Goal: Task Accomplishment & Management: Complete application form

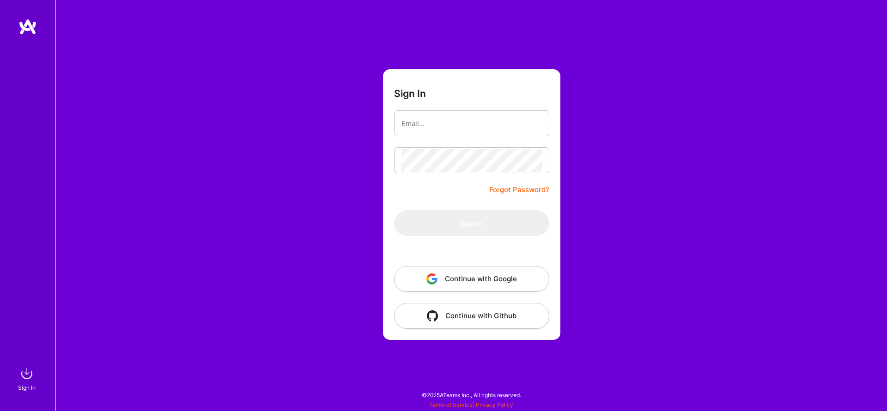
click at [445, 130] on input "email" at bounding box center [471, 124] width 140 height 24
type input "[EMAIL_ADDRESS][DOMAIN_NAME]"
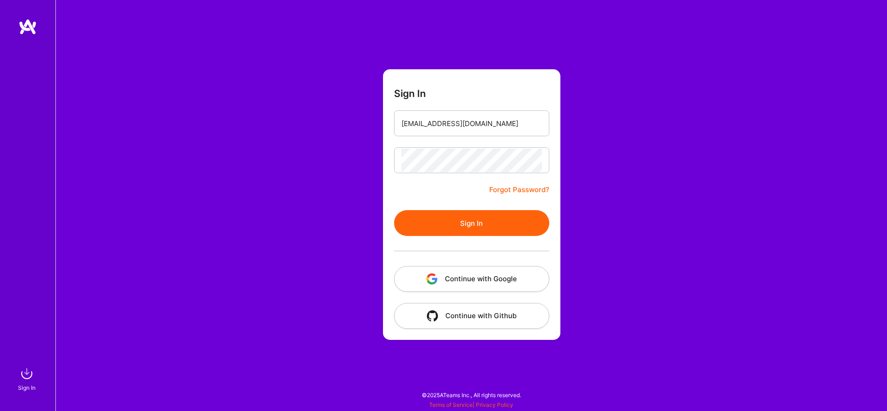
click at [471, 228] on button "Sign In" at bounding box center [471, 223] width 155 height 26
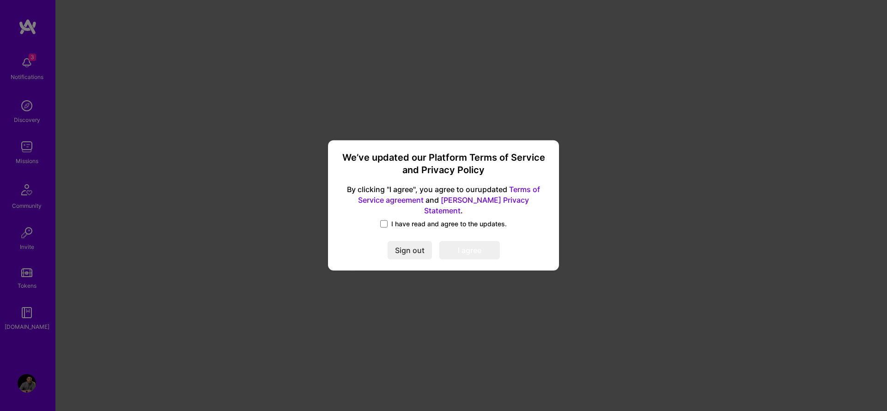
click at [413, 213] on div "We’ve updated our Platform Terms of Service and Privacy Policy By clicking "I a…" at bounding box center [444, 205] width 224 height 123
click at [413, 219] on span "I have read and agree to the updates." at bounding box center [448, 223] width 115 height 9
click at [0, 0] on input "I have read and agree to the updates." at bounding box center [0, 0] width 0 height 0
click at [471, 249] on button "I agree" at bounding box center [469, 251] width 60 height 18
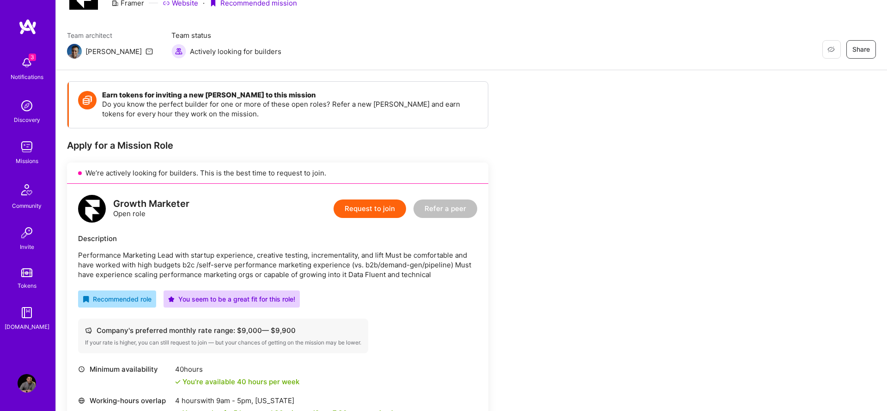
scroll to position [79, 0]
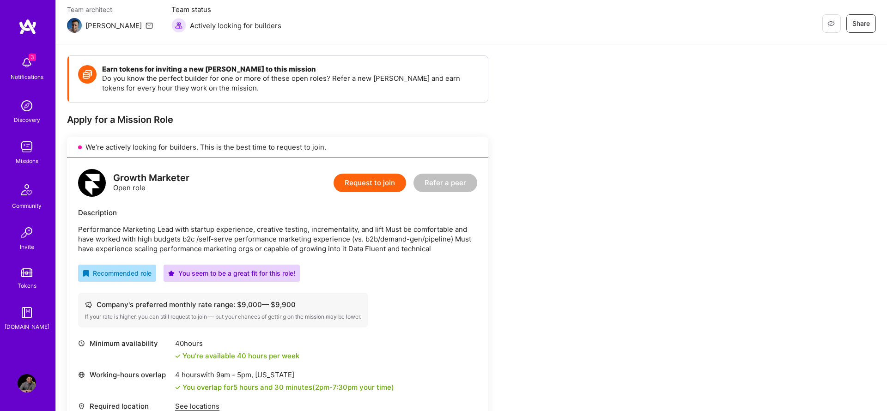
click at [127, 232] on p "Performance Marketing Lead with startup experience, creative testing, increment…" at bounding box center [277, 238] width 399 height 29
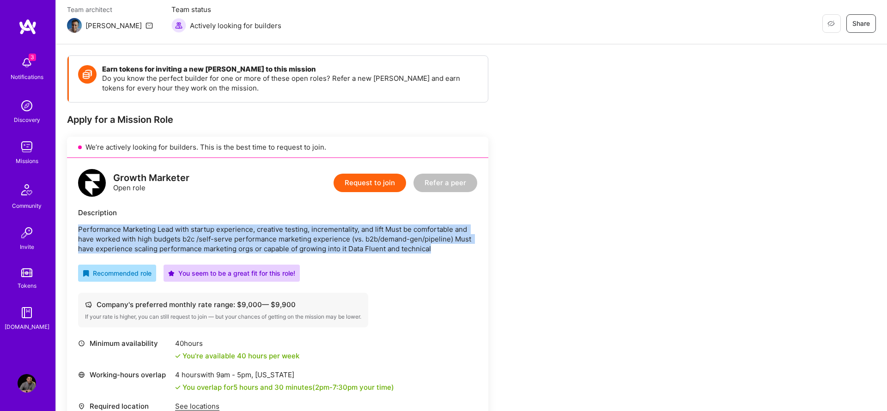
click at [127, 232] on p "Performance Marketing Lead with startup experience, creative testing, increment…" at bounding box center [277, 238] width 399 height 29
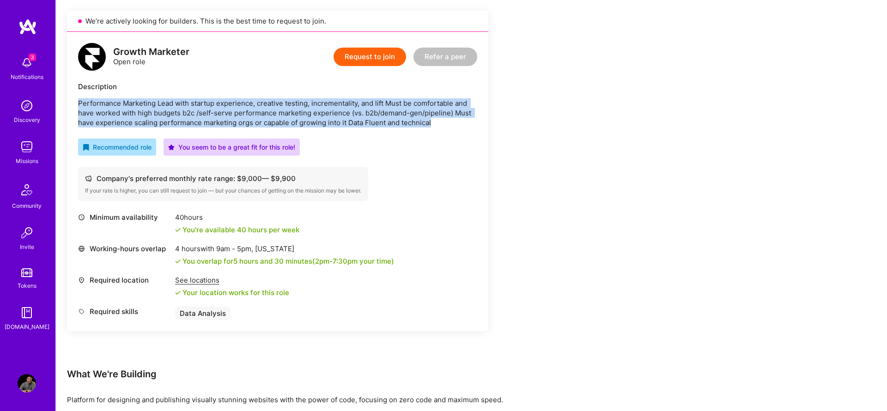
scroll to position [207, 0]
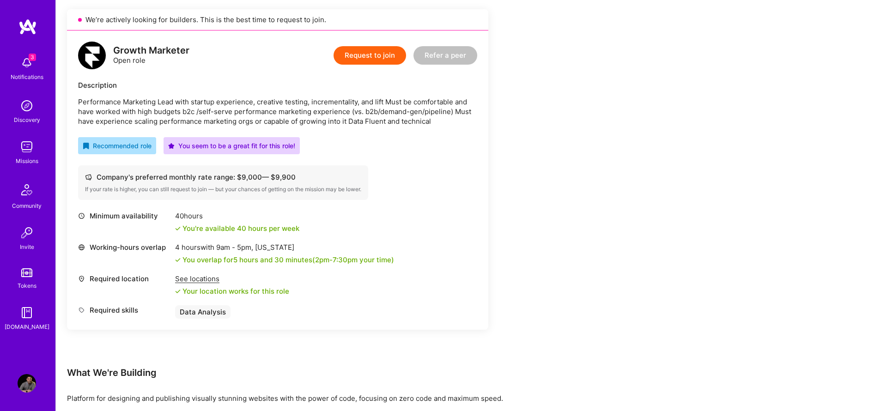
click at [165, 182] on div "Company's preferred monthly rate range: $ 9,000 — $ 9,900 If your rate is highe…" at bounding box center [223, 182] width 290 height 35
click at [354, 58] on button "Request to join" at bounding box center [369, 55] width 73 height 18
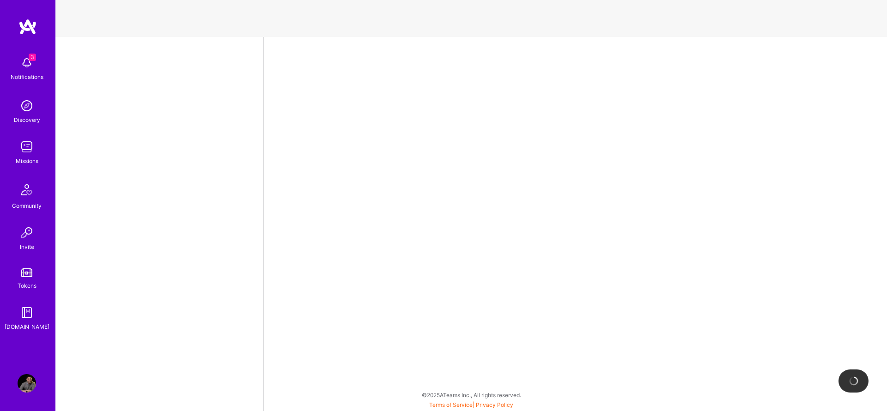
select select "GB"
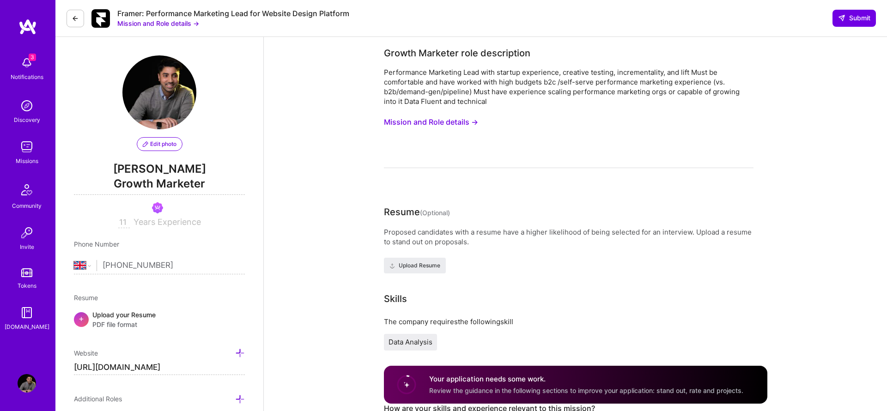
click at [441, 97] on div "Performance Marketing Lead with startup experience, creative testing, increment…" at bounding box center [568, 86] width 369 height 39
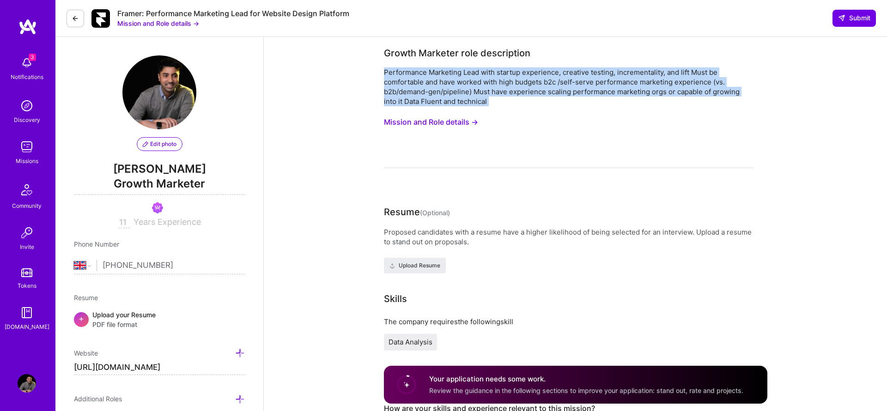
click at [441, 97] on div "Performance Marketing Lead with startup experience, creative testing, increment…" at bounding box center [568, 86] width 369 height 39
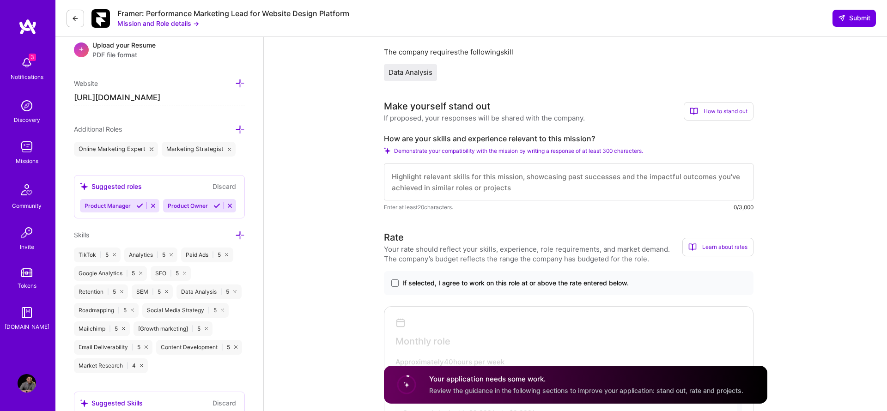
scroll to position [270, 0]
click at [460, 136] on label "How are your skills and experience relevant to this mission?" at bounding box center [568, 138] width 369 height 10
copy label "How are your skills and experience relevant to this mission?"
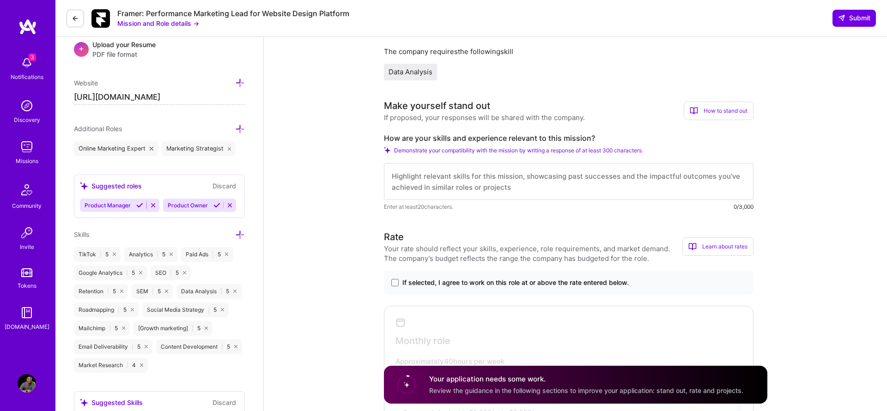
click at [447, 178] on textarea at bounding box center [568, 181] width 369 height 37
paste textarea "L’ip dolors amet-consec A4E, sedd-eiusm temporincid utlaboree doloremag aliq en…"
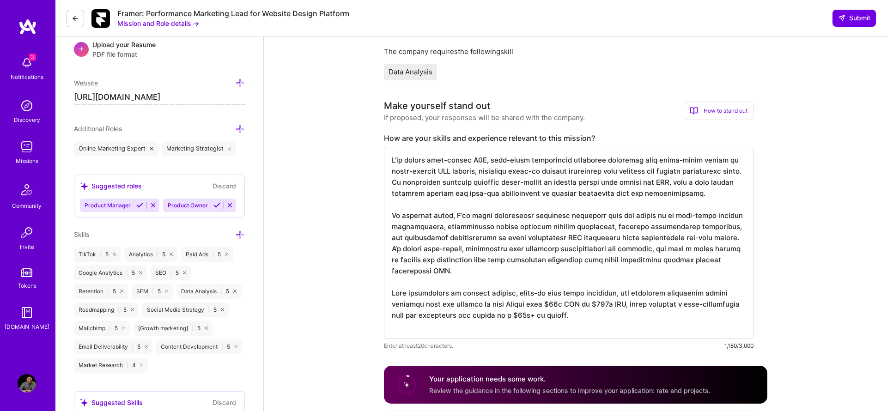
click at [434, 173] on textarea at bounding box center [568, 243] width 369 height 192
click at [568, 171] on textarea at bounding box center [568, 243] width 369 height 192
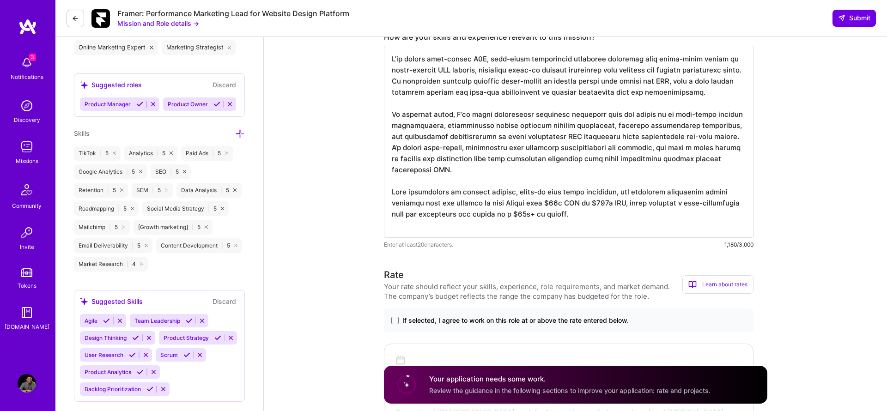
scroll to position [373, 0]
click at [491, 88] on textarea at bounding box center [568, 140] width 369 height 192
click at [408, 133] on textarea at bounding box center [568, 140] width 369 height 192
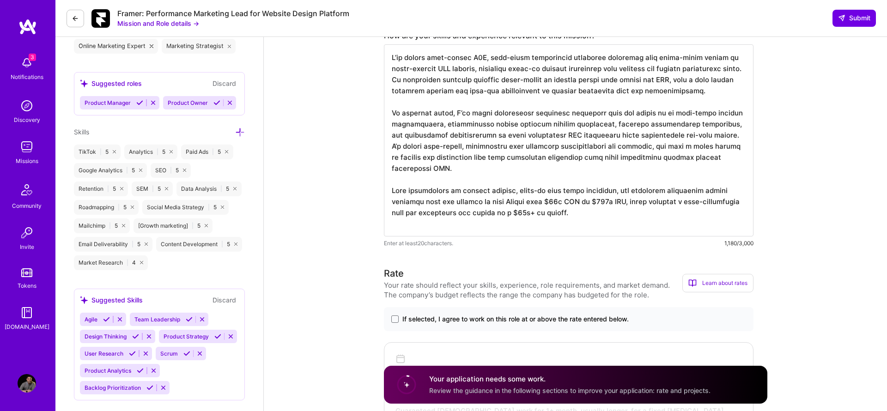
click at [408, 133] on textarea at bounding box center [568, 140] width 369 height 192
click at [438, 139] on textarea at bounding box center [568, 140] width 369 height 192
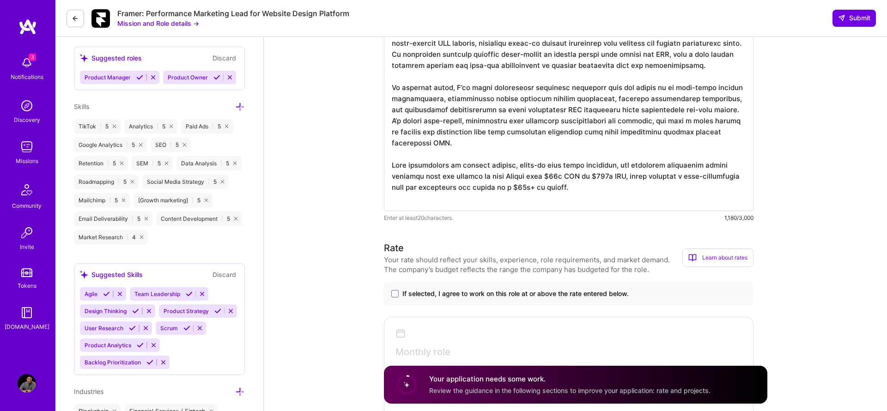
scroll to position [401, 0]
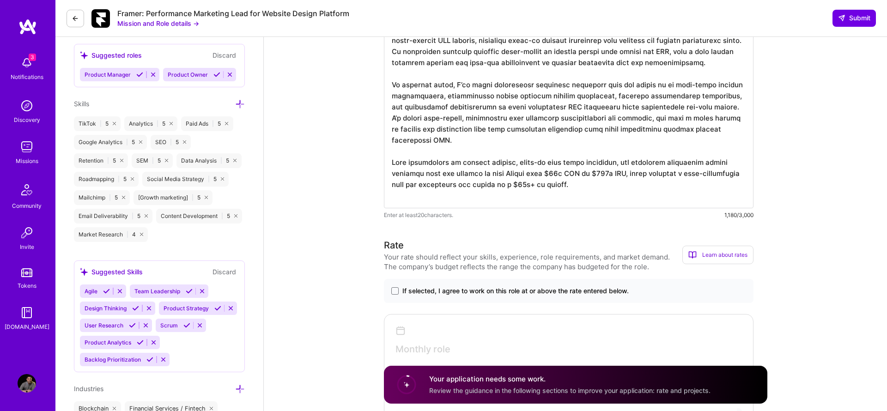
click at [512, 177] on textarea at bounding box center [568, 112] width 369 height 192
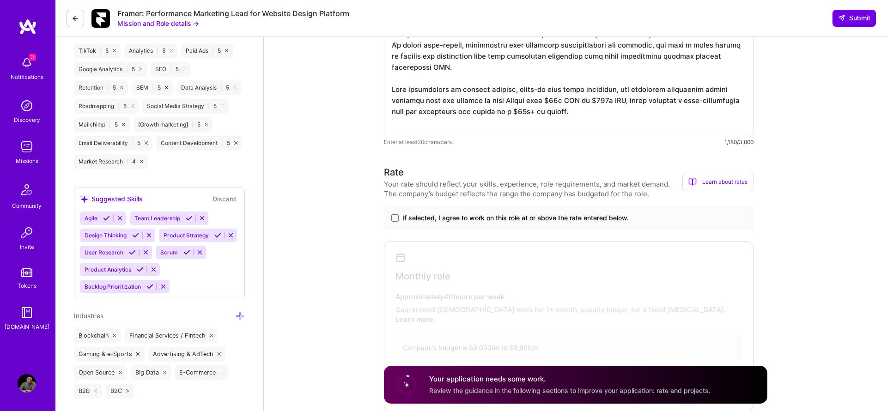
type textarea "L’ip dolors amet-consec A4E, sedd-eiusm temporincid utlaboree doloremag aliq en…"
click at [418, 218] on span "If selected, I agree to work on this role at or above the rate entered below." at bounding box center [515, 217] width 226 height 9
click at [0, 0] on input "If selected, I agree to work on this role at or above the rate entered below." at bounding box center [0, 0] width 0 height 0
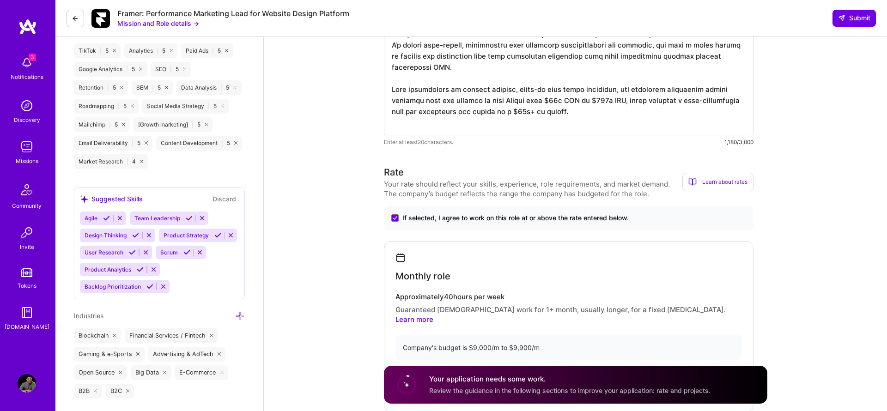
click at [423, 218] on span "If selected, I agree to work on this role at or above the rate entered below." at bounding box center [515, 217] width 226 height 9
click at [0, 0] on input "If selected, I agree to work on this role at or above the rate entered below." at bounding box center [0, 0] width 0 height 0
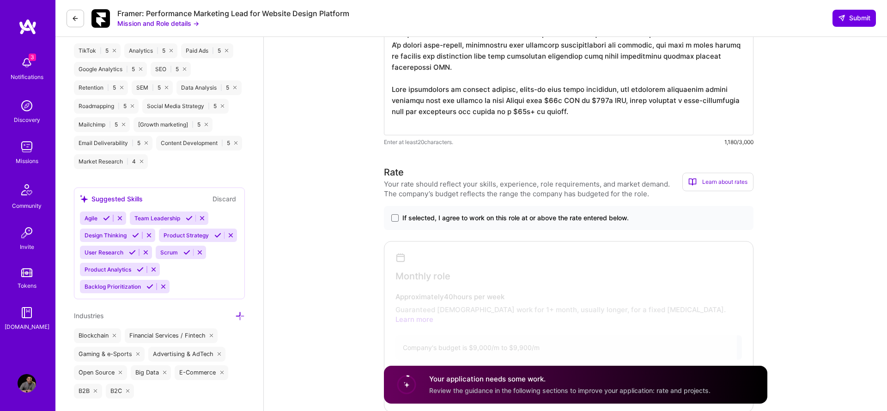
click at [423, 218] on span "If selected, I agree to work on this role at or above the rate entered below." at bounding box center [515, 217] width 226 height 9
click at [0, 0] on input "If selected, I agree to work on this role at or above the rate entered below." at bounding box center [0, 0] width 0 height 0
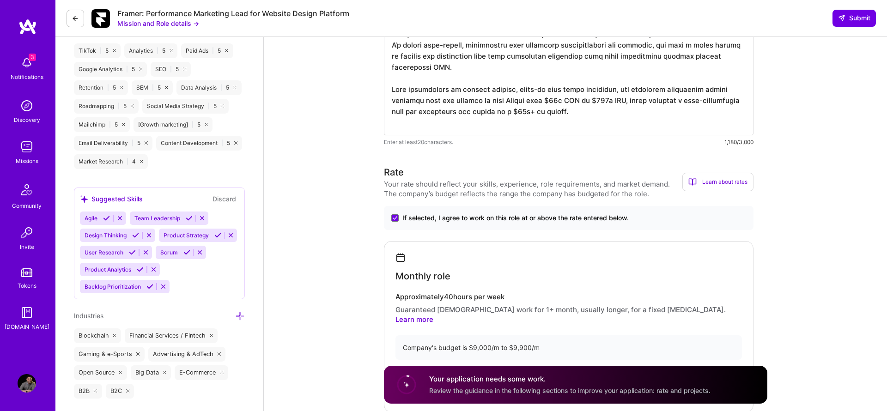
click at [423, 218] on span "If selected, I agree to work on this role at or above the rate entered below." at bounding box center [515, 217] width 226 height 9
click at [0, 0] on input "If selected, I agree to work on this role at or above the rate entered below." at bounding box center [0, 0] width 0 height 0
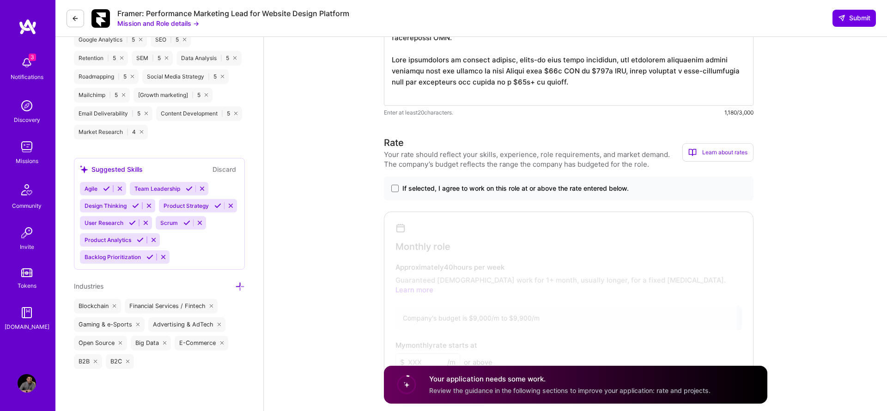
scroll to position [515, 0]
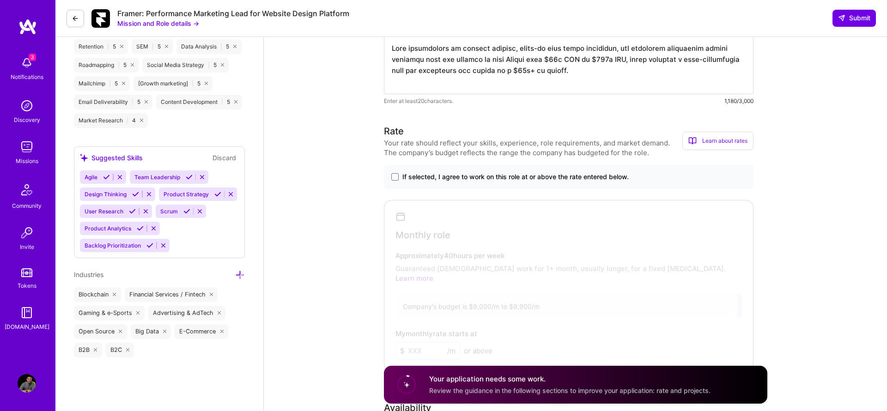
click at [411, 178] on span "If selected, I agree to work on this role at or above the rate entered below." at bounding box center [515, 176] width 226 height 9
click at [0, 0] on input "If selected, I agree to work on this role at or above the rate entered below." at bounding box center [0, 0] width 0 height 0
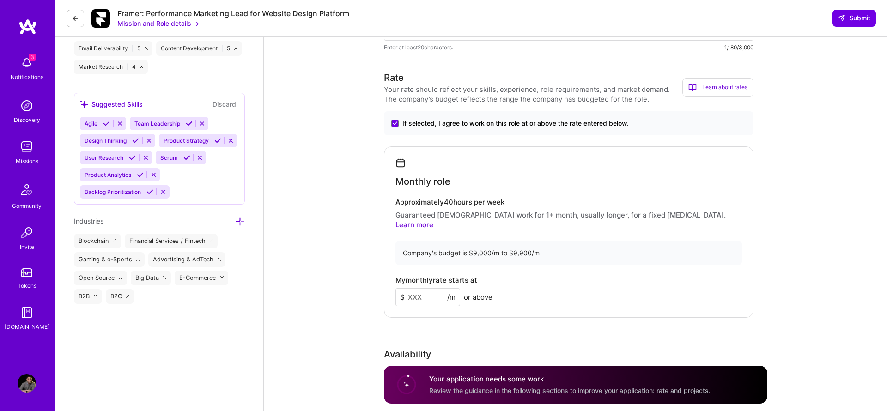
scroll to position [600, 0]
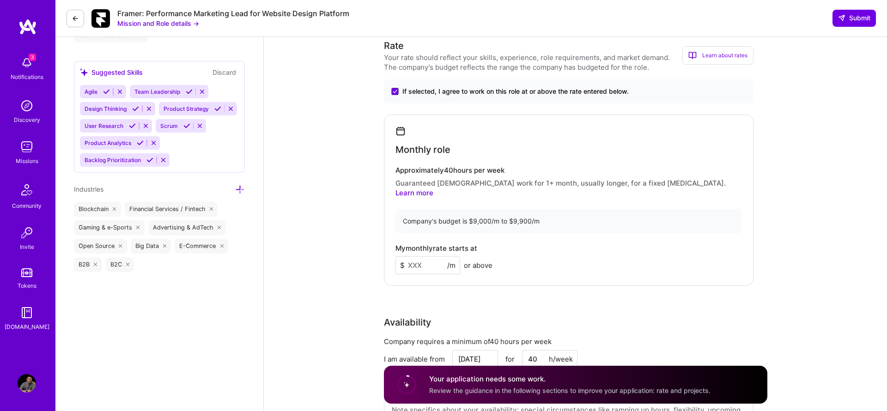
click at [423, 256] on input at bounding box center [427, 265] width 65 height 18
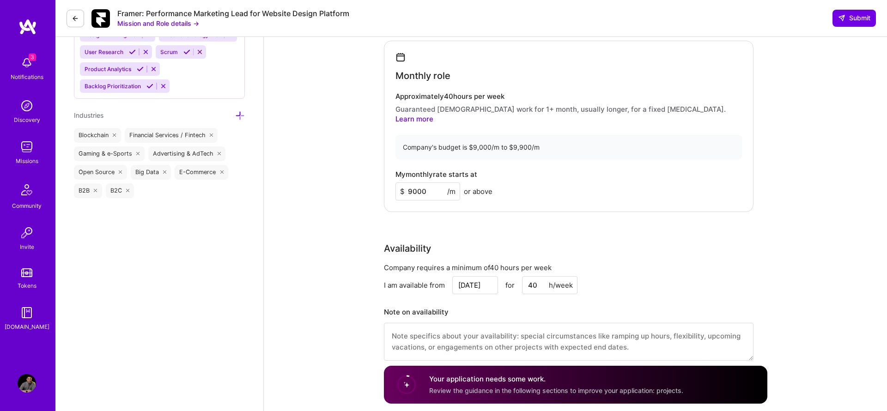
scroll to position [677, 0]
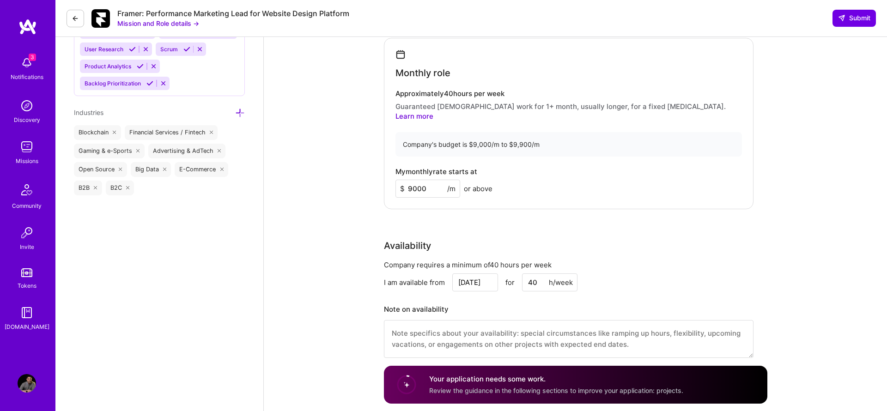
click at [417, 181] on input "9000" at bounding box center [427, 189] width 65 height 18
click at [414, 180] on input "7000" at bounding box center [427, 189] width 65 height 18
type input "6"
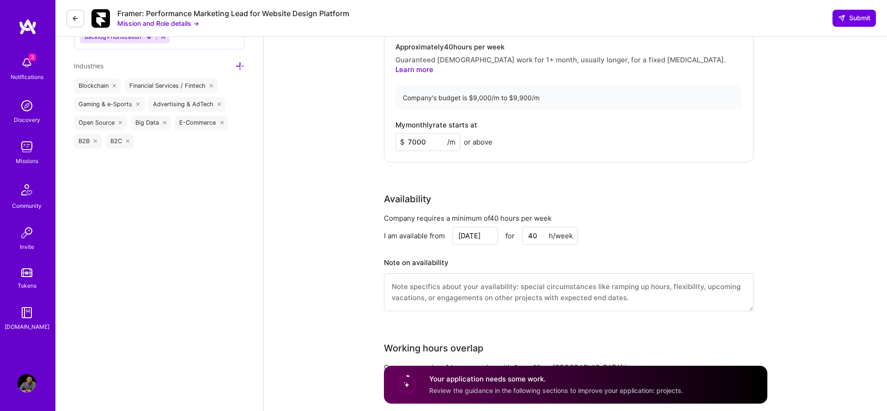
scroll to position [724, 0]
type input "7000"
click at [480, 226] on input "[DATE]" at bounding box center [475, 235] width 46 height 18
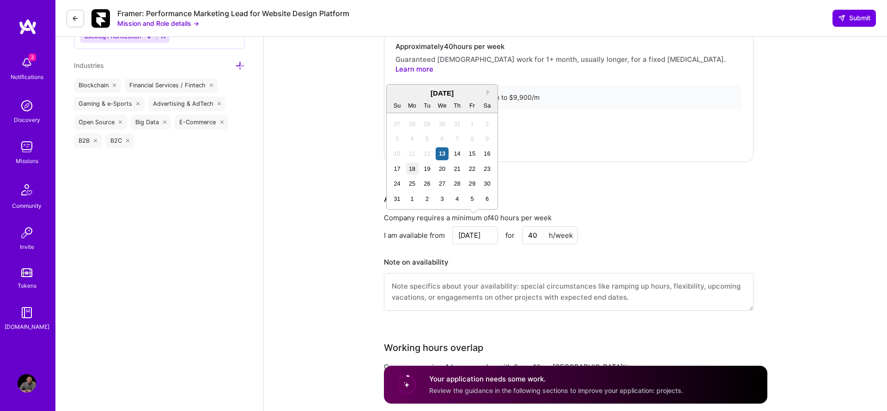
click at [407, 168] on div "18" at bounding box center [412, 169] width 12 height 12
type input "[DATE]"
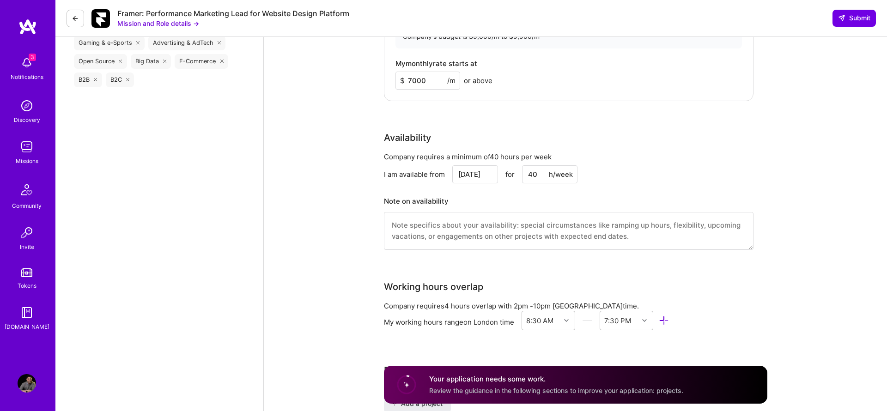
scroll to position [795, 0]
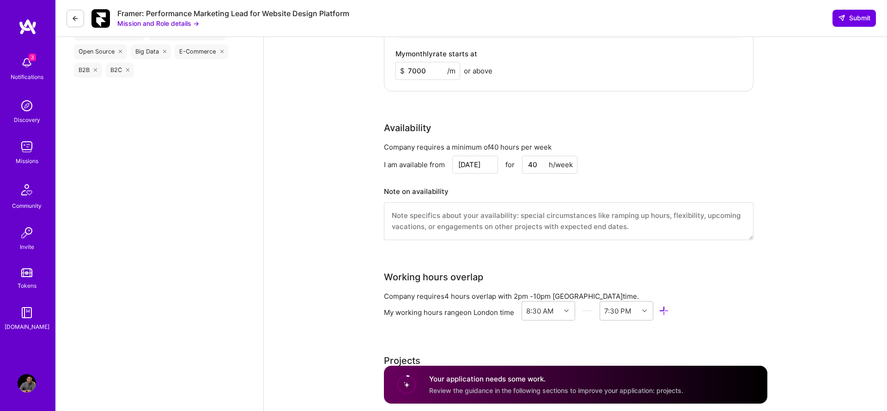
click at [456, 212] on textarea at bounding box center [568, 221] width 369 height 38
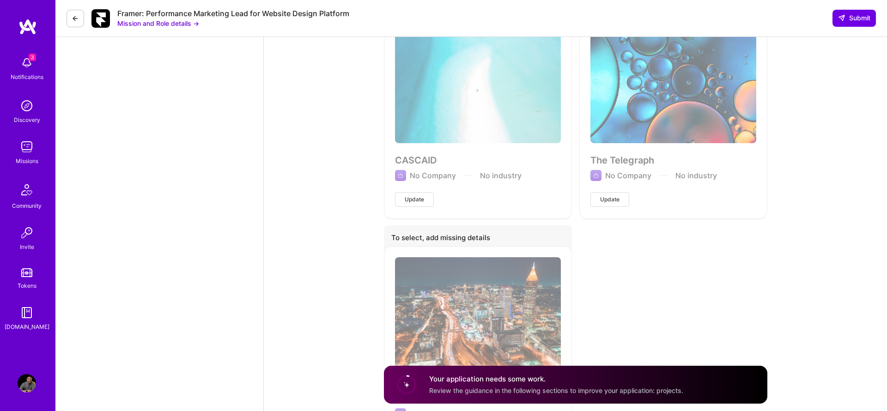
scroll to position [2104, 0]
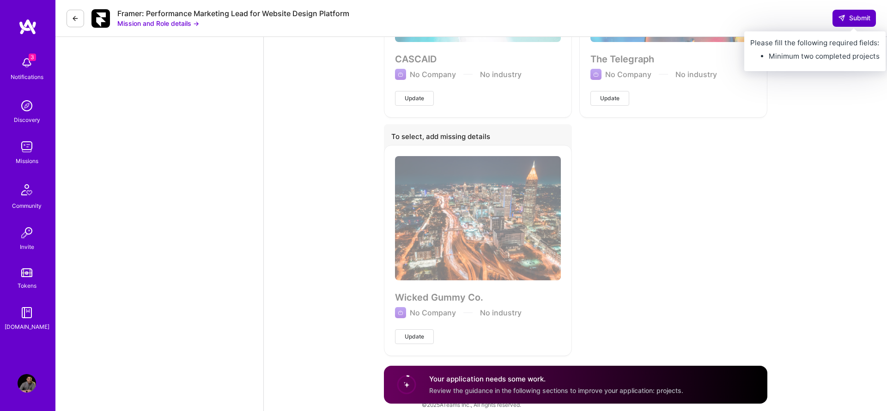
click at [852, 20] on span "Submit" at bounding box center [854, 17] width 32 height 9
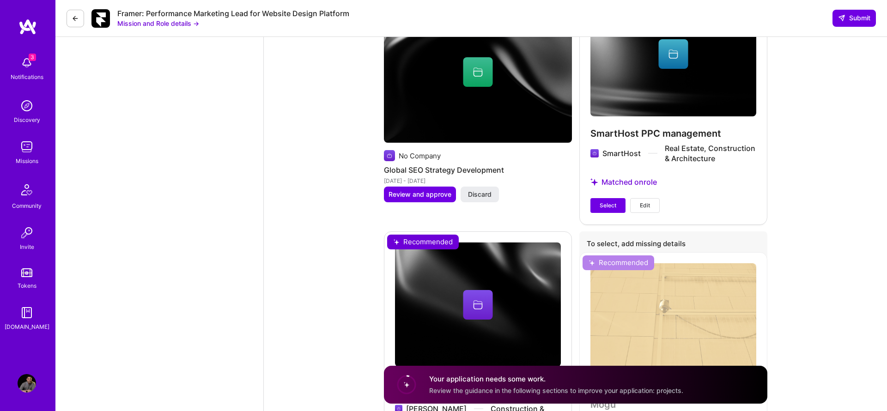
scroll to position [1482, 0]
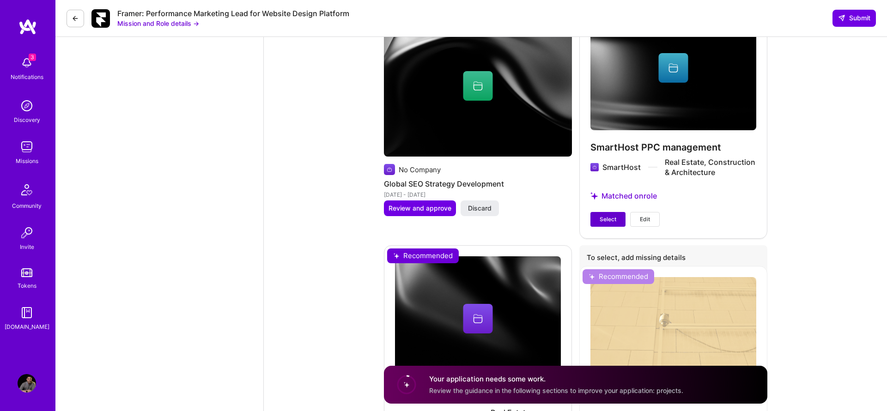
click at [612, 215] on span "Select" at bounding box center [607, 219] width 17 height 8
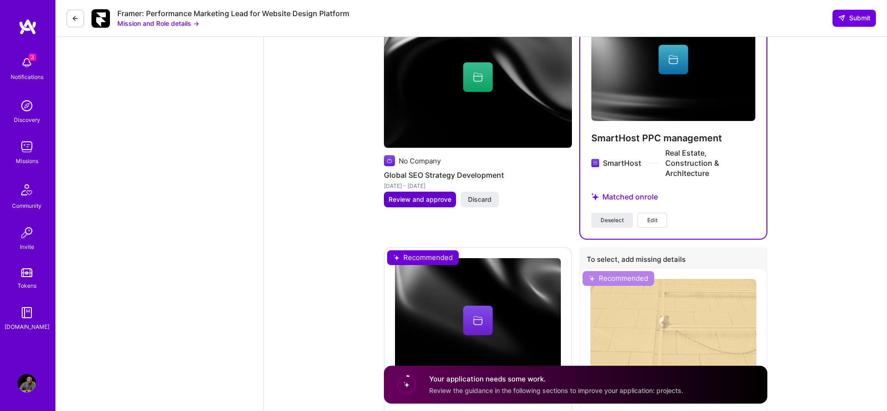
click at [425, 195] on span "Review and approve" at bounding box center [419, 199] width 63 height 9
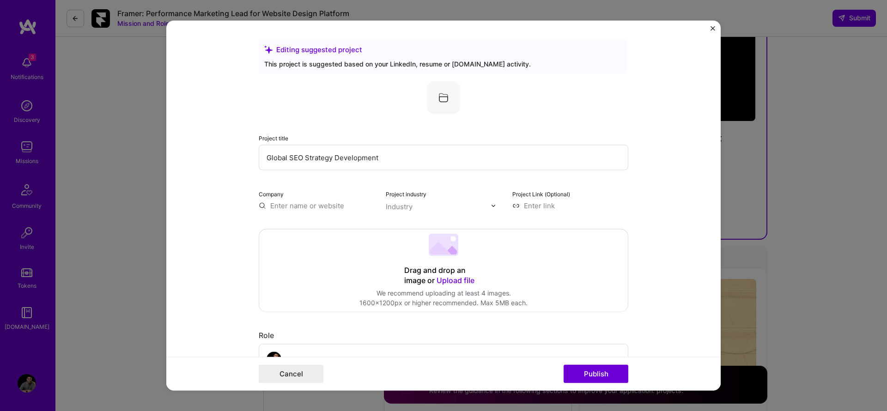
click at [715, 28] on form "Editing suggested project This project is suggested based on your LinkedIn, res…" at bounding box center [443, 206] width 554 height 370
click at [712, 26] on img "Close" at bounding box center [712, 28] width 5 height 5
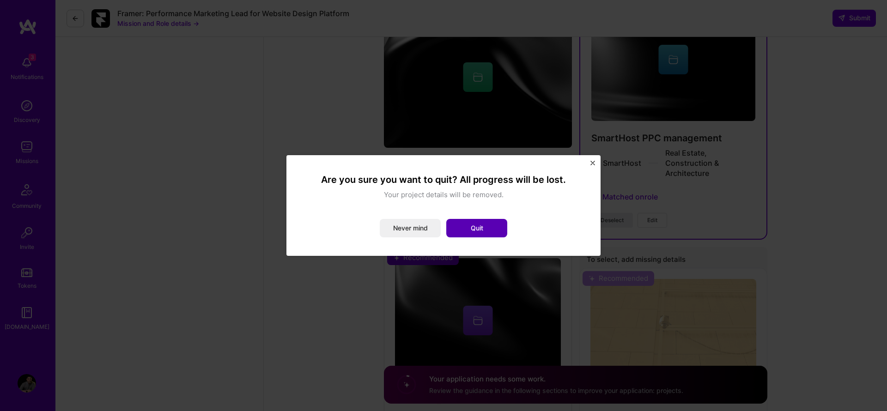
click at [462, 231] on button "Quit" at bounding box center [476, 228] width 61 height 18
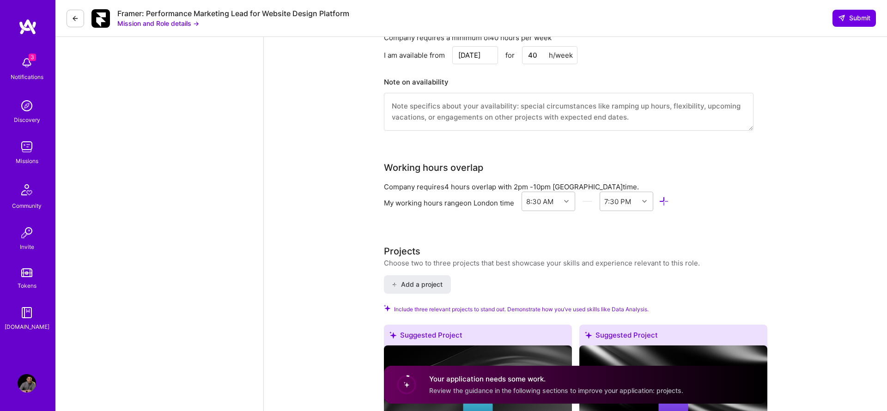
scroll to position [1241, 0]
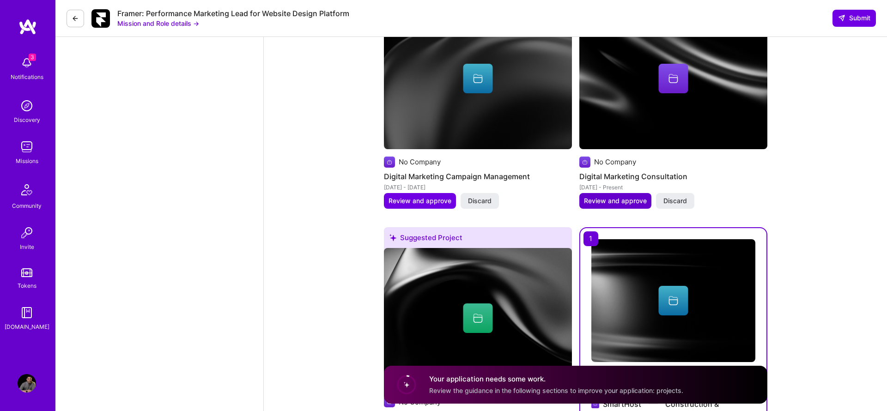
click at [605, 196] on span "Review and approve" at bounding box center [615, 200] width 63 height 9
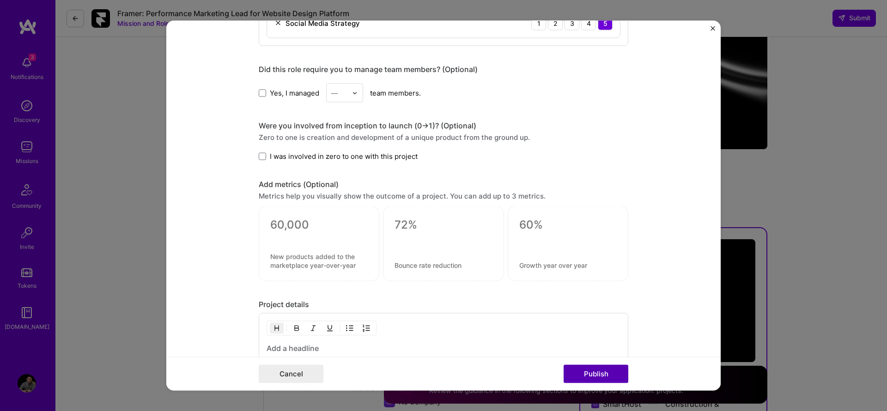
click at [617, 377] on button "Publish" at bounding box center [595, 374] width 65 height 18
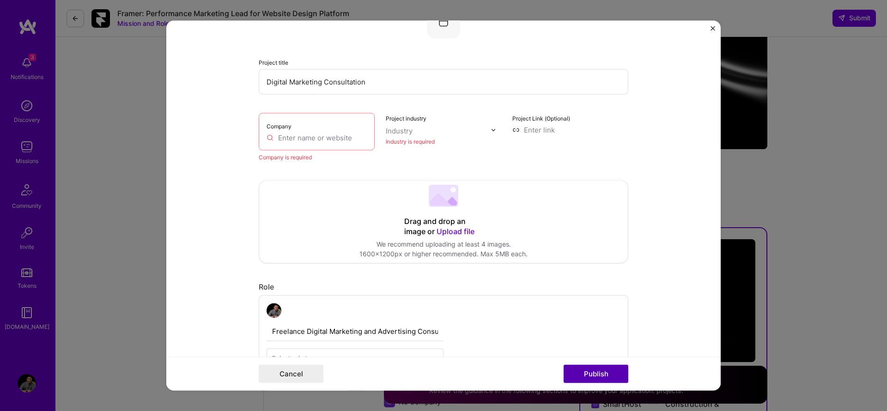
scroll to position [60, 0]
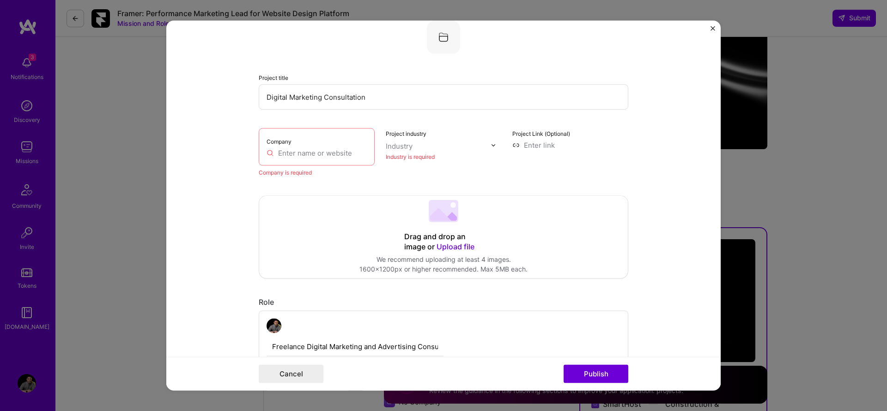
click at [722, 30] on div "Editing suggested project This project is suggested based on your LinkedIn, res…" at bounding box center [443, 205] width 887 height 411
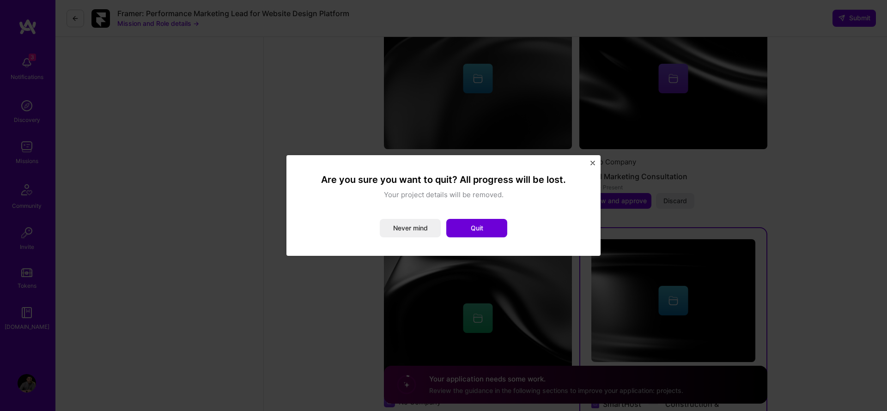
click at [709, 28] on div "Are you sure you want to quit? All progress will be lost. Your project details …" at bounding box center [443, 205] width 887 height 411
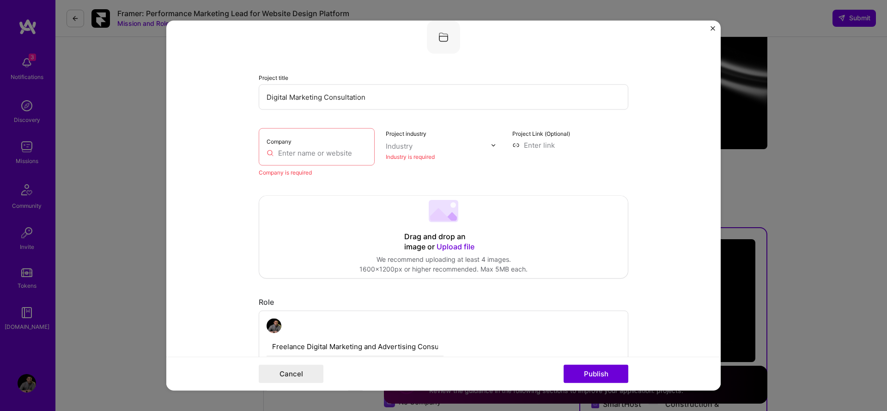
click at [713, 24] on form "Editing suggested project This project is suggested based on your LinkedIn, res…" at bounding box center [443, 206] width 554 height 370
click at [711, 28] on img "Close" at bounding box center [712, 28] width 5 height 5
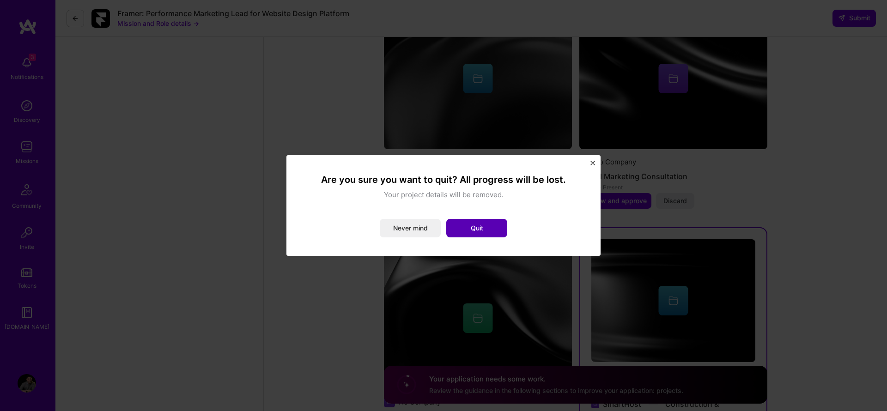
click at [487, 221] on button "Quit" at bounding box center [476, 228] width 61 height 18
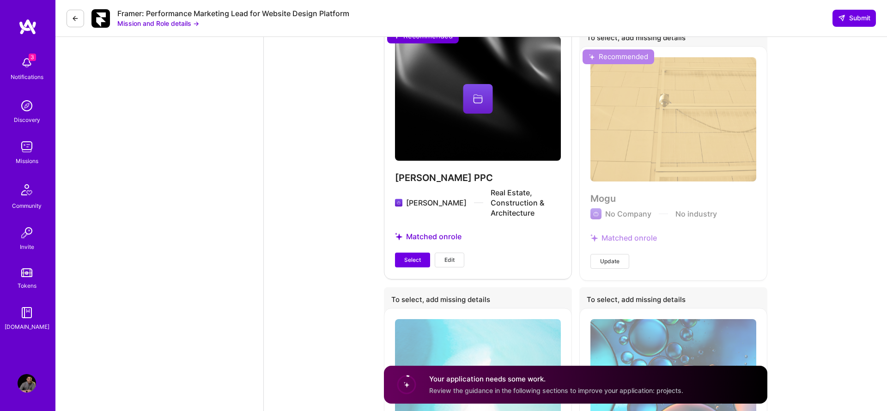
scroll to position [1712, 0]
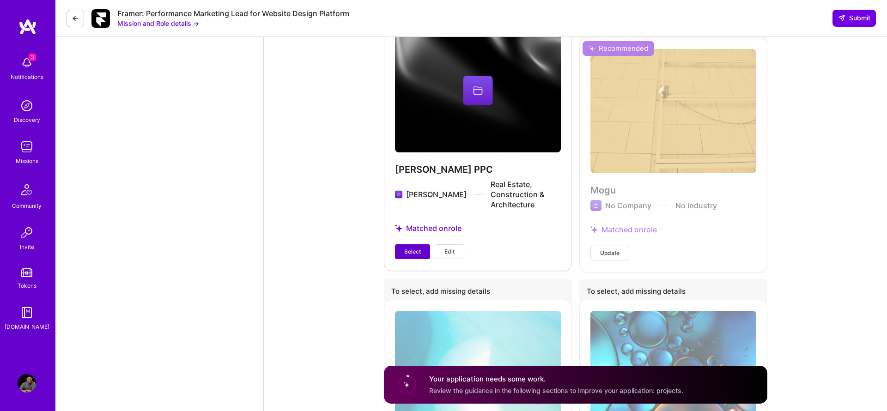
click at [406, 248] on span "Select" at bounding box center [412, 252] width 17 height 8
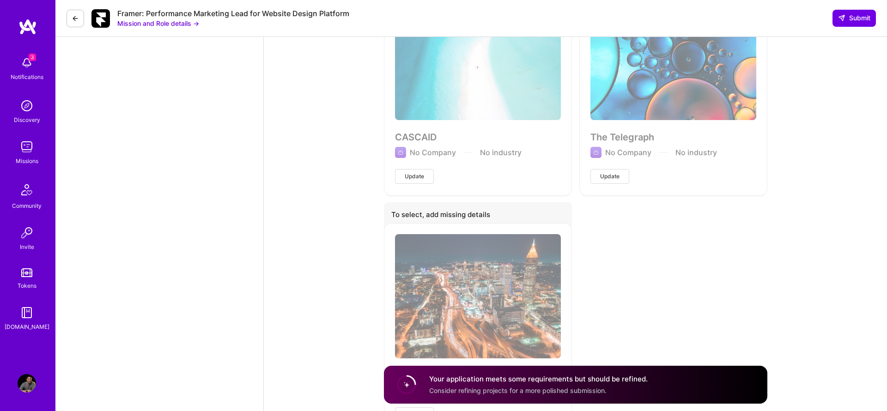
scroll to position [2096, 0]
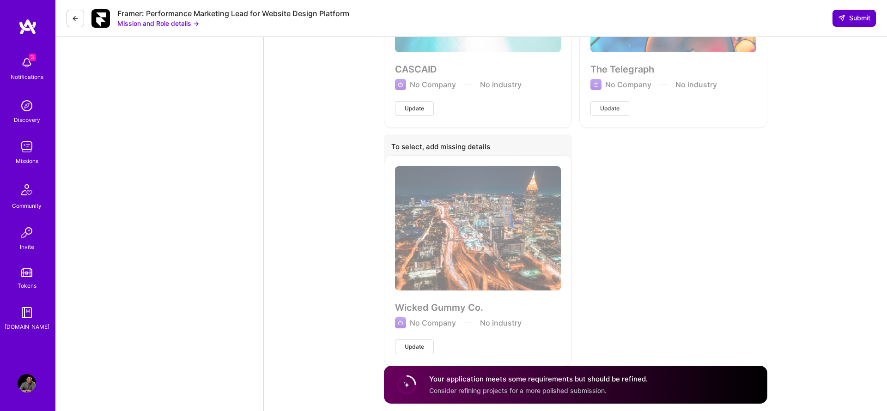
click at [862, 16] on span "Submit" at bounding box center [854, 17] width 32 height 9
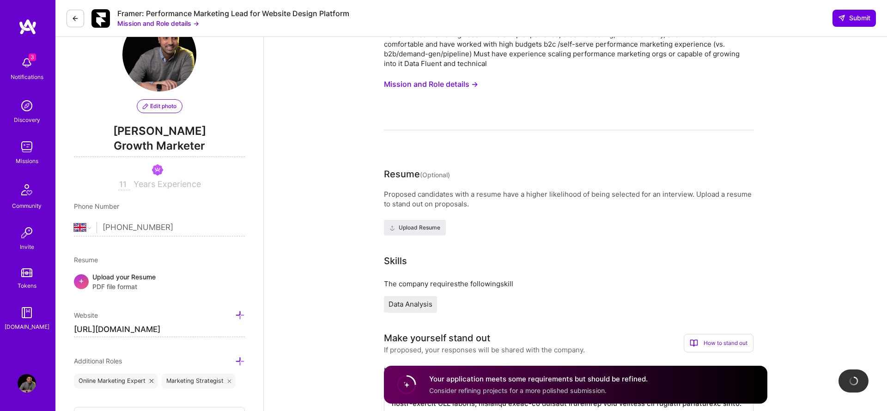
scroll to position [0, 0]
